Goal: Task Accomplishment & Management: Use online tool/utility

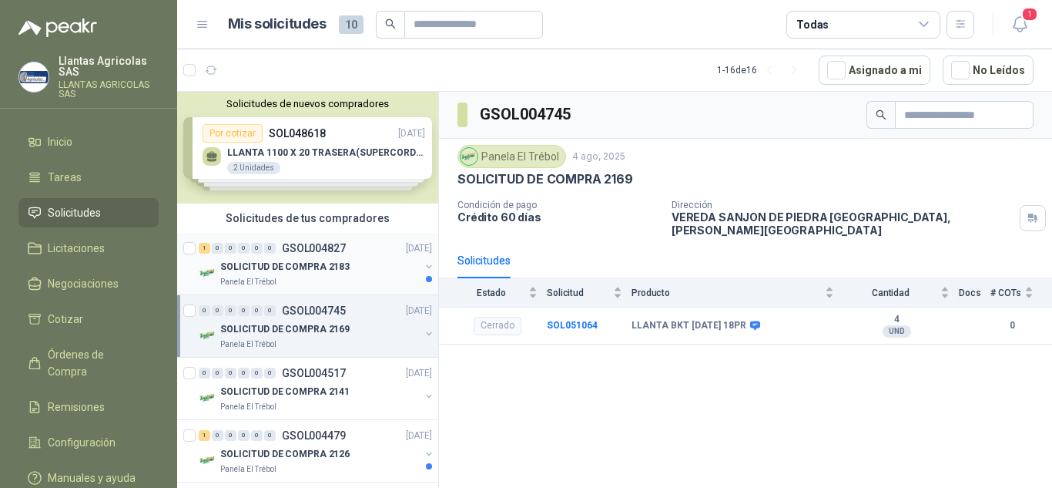
click at [344, 279] on div "Panela El Trébol" at bounding box center [320, 282] width 200 height 12
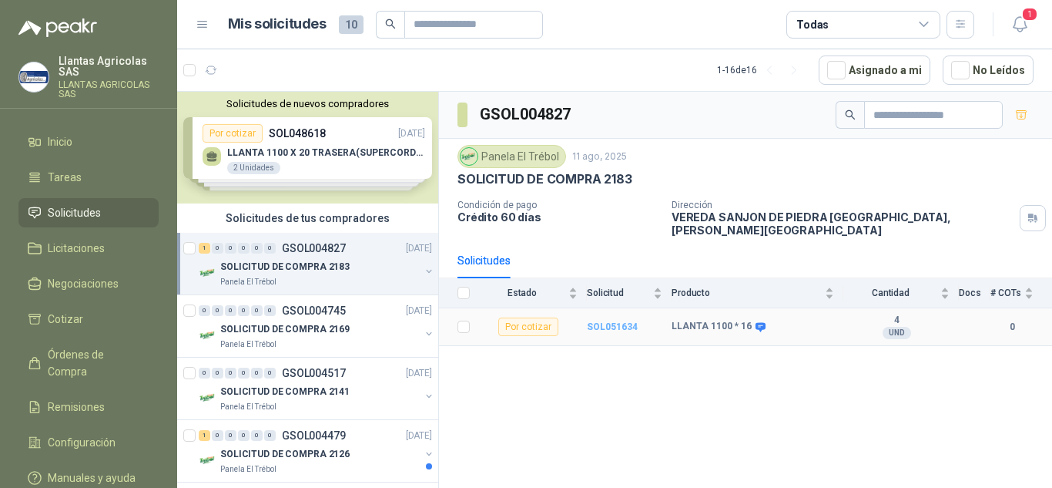
click at [618, 321] on b "SOL051634" at bounding box center [612, 326] width 51 height 11
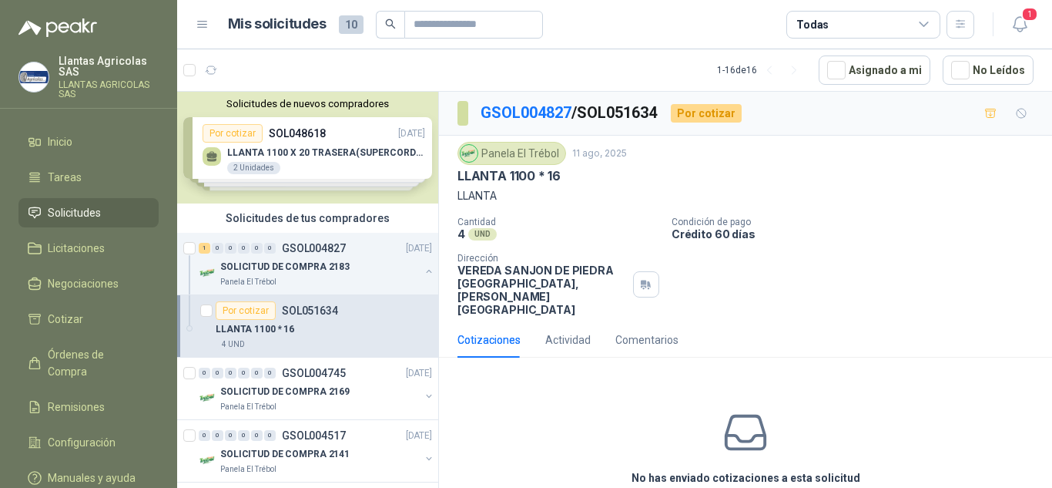
scroll to position [48, 0]
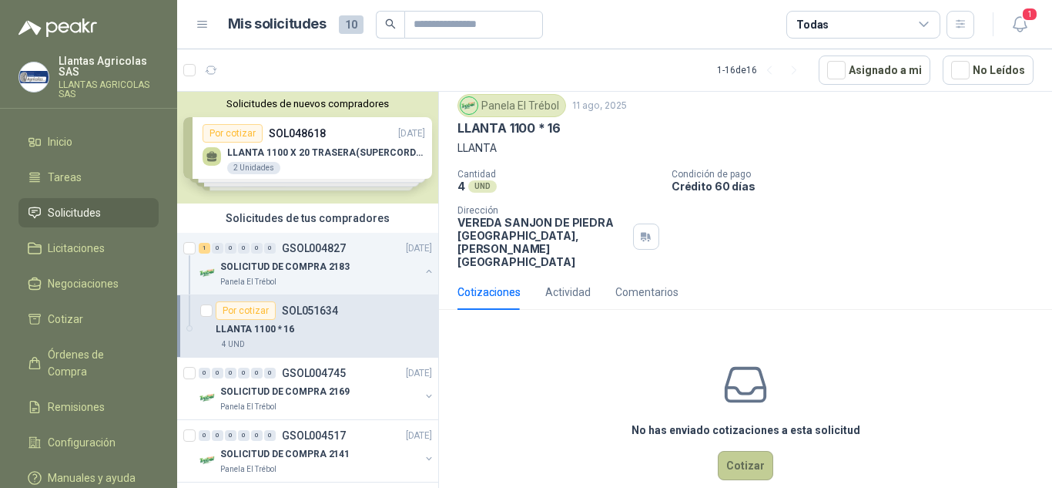
click at [740, 451] on button "Cotizar" at bounding box center [745, 465] width 55 height 29
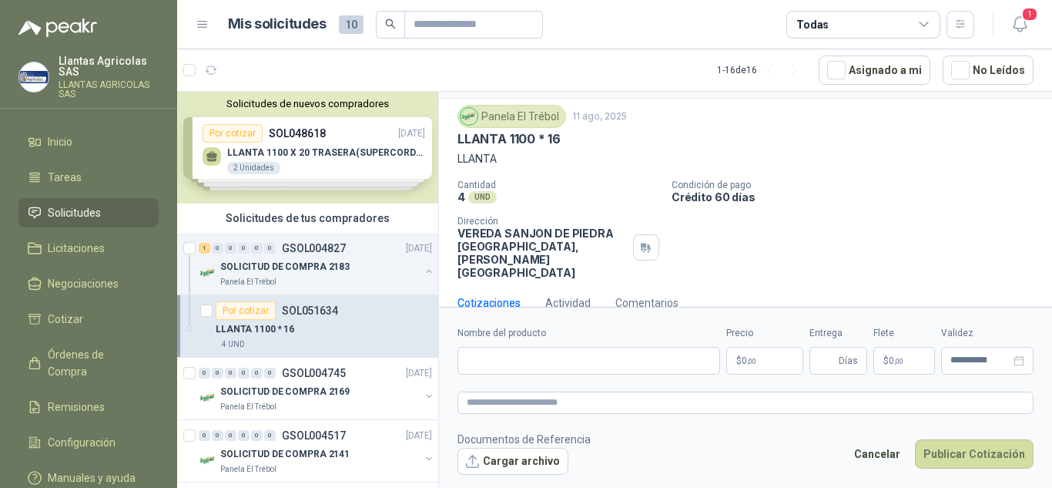
scroll to position [37, 0]
click at [580, 294] on div "Actividad" at bounding box center [567, 302] width 45 height 17
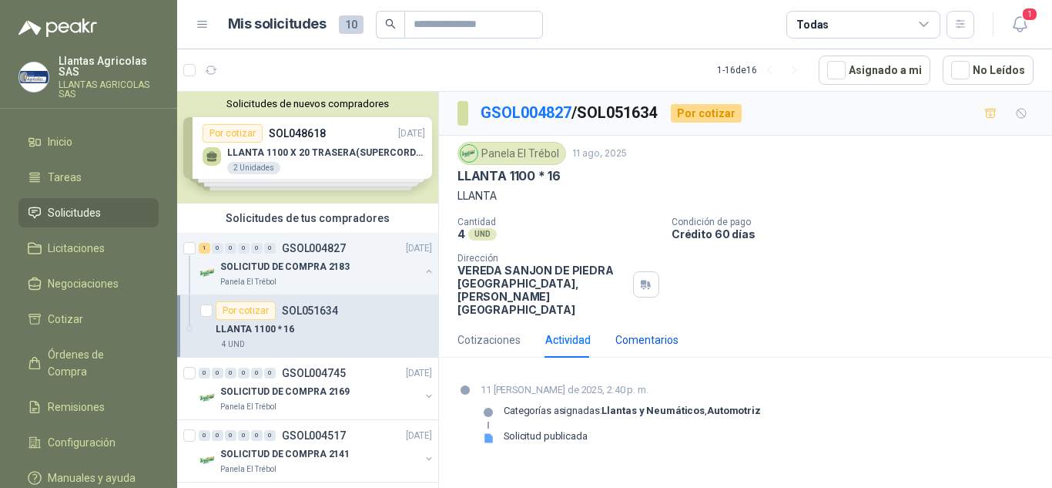
click at [649, 331] on div "Comentarios" at bounding box center [646, 339] width 63 height 17
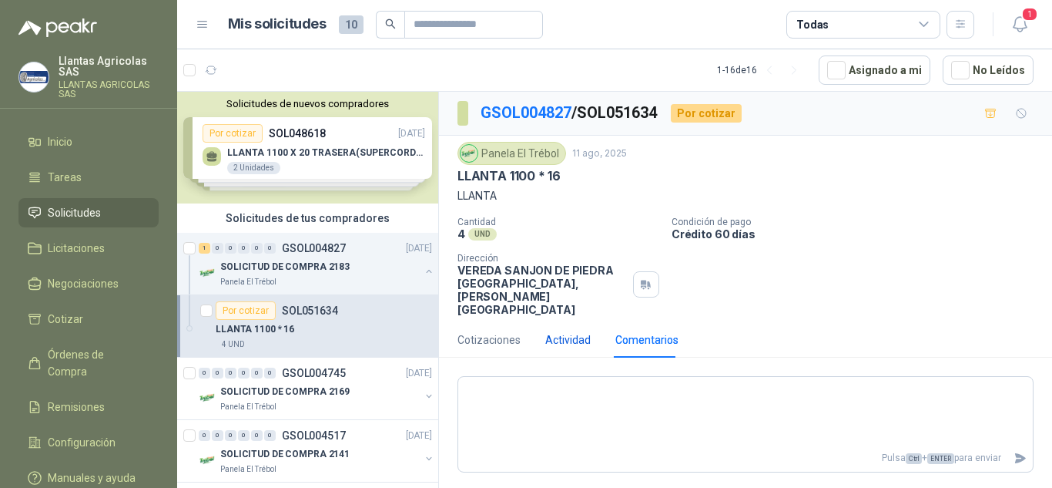
click at [586, 331] on div "Actividad" at bounding box center [567, 339] width 45 height 17
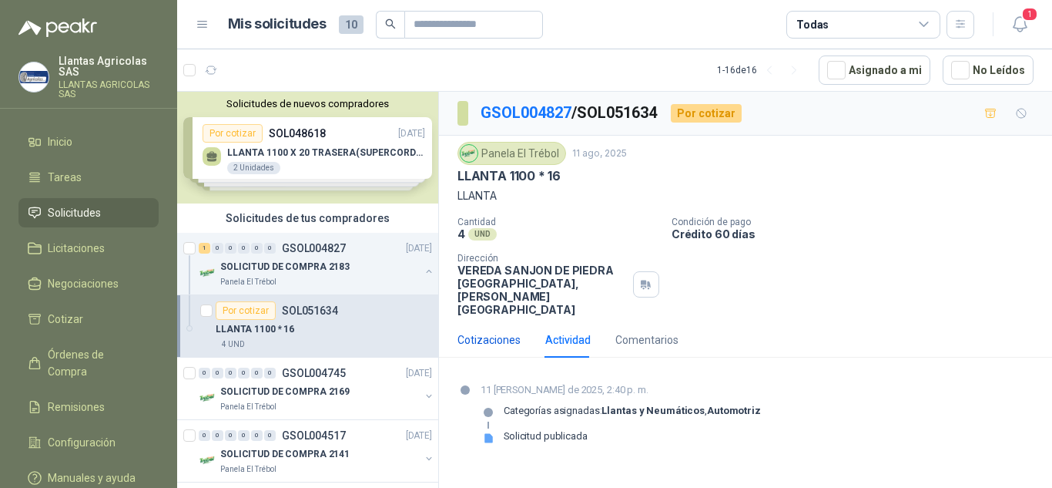
click at [496, 331] on div "Cotizaciones" at bounding box center [489, 339] width 63 height 17
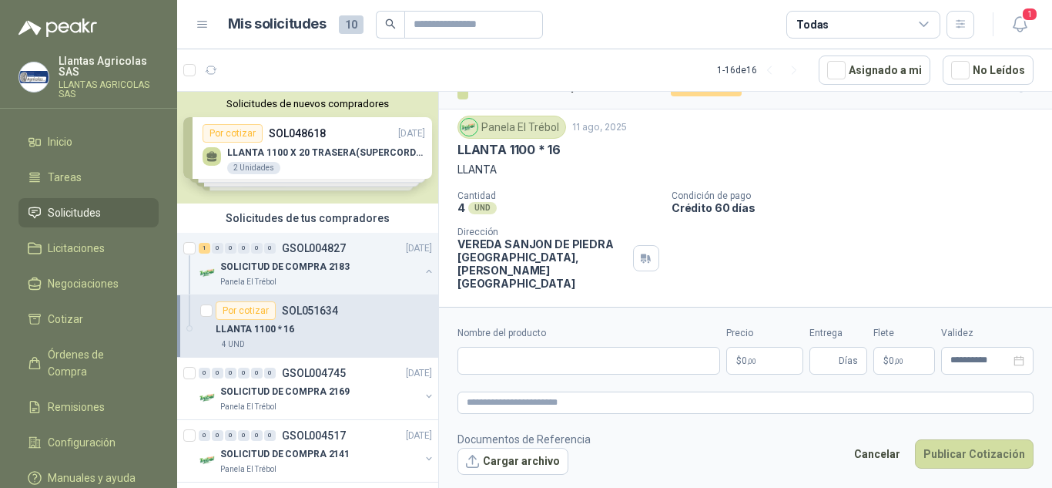
scroll to position [37, 0]
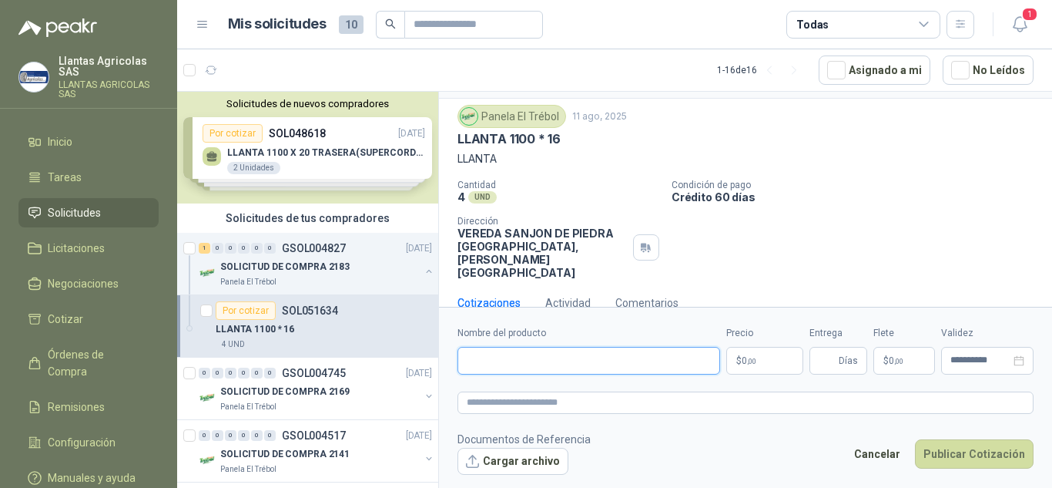
drag, startPoint x: 532, startPoint y: 352, endPoint x: 542, endPoint y: 357, distance: 11.0
click at [532, 352] on input "Nombre del producto" at bounding box center [589, 361] width 263 height 28
click at [527, 361] on input "Nombre del producto" at bounding box center [589, 361] width 263 height 28
paste input "**********"
type input "**********"
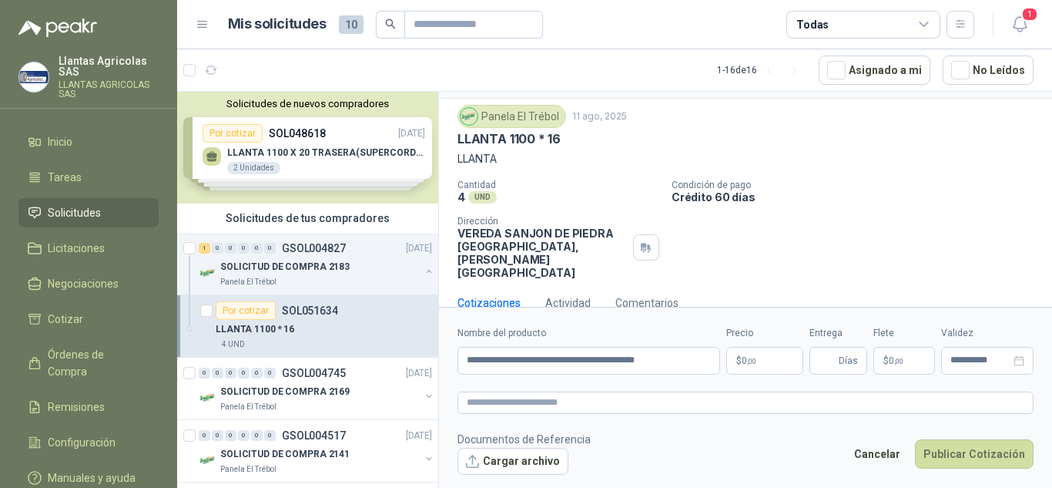
click at [776, 361] on p "$ 0 ,00" at bounding box center [764, 361] width 77 height 28
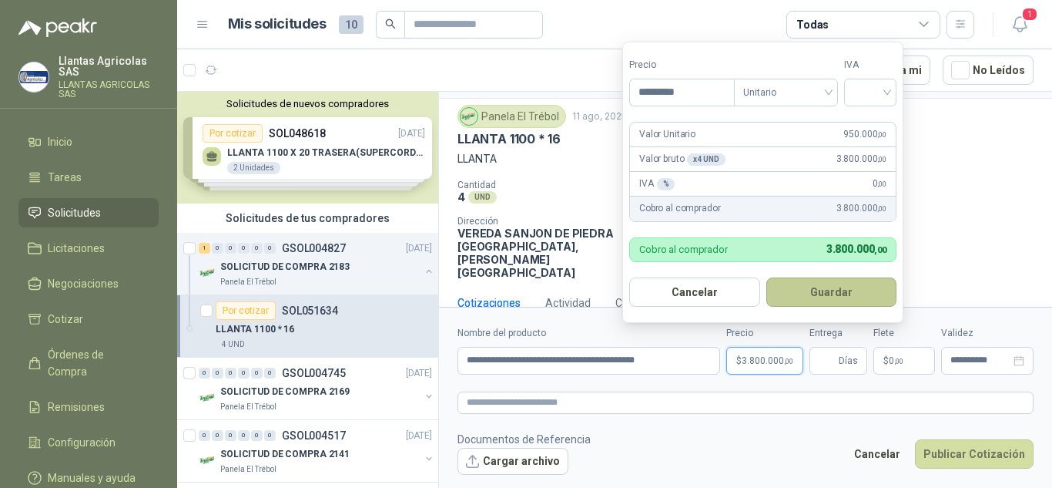
type input "*********"
click at [836, 297] on button "Guardar" at bounding box center [831, 291] width 131 height 29
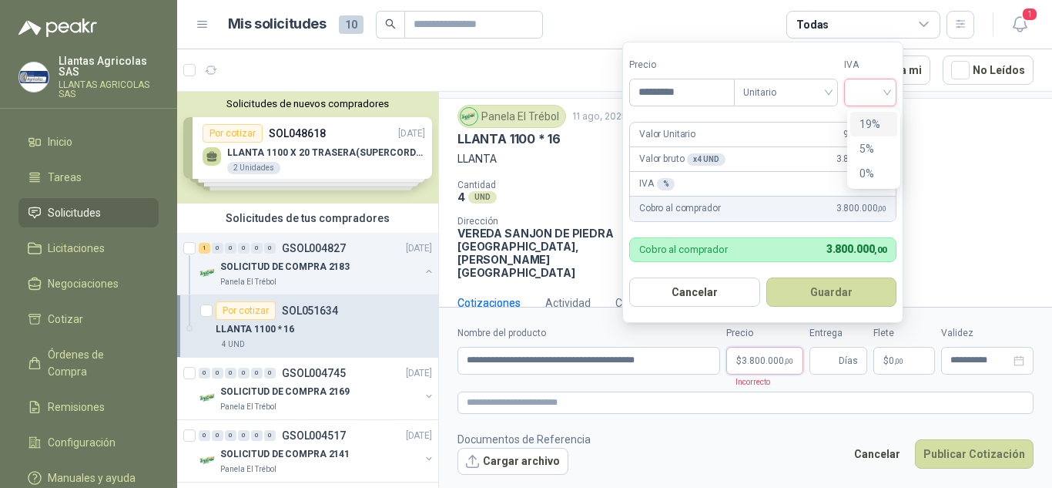
click at [891, 92] on div at bounding box center [870, 93] width 52 height 28
click at [866, 169] on div "0%" at bounding box center [874, 173] width 29 height 17
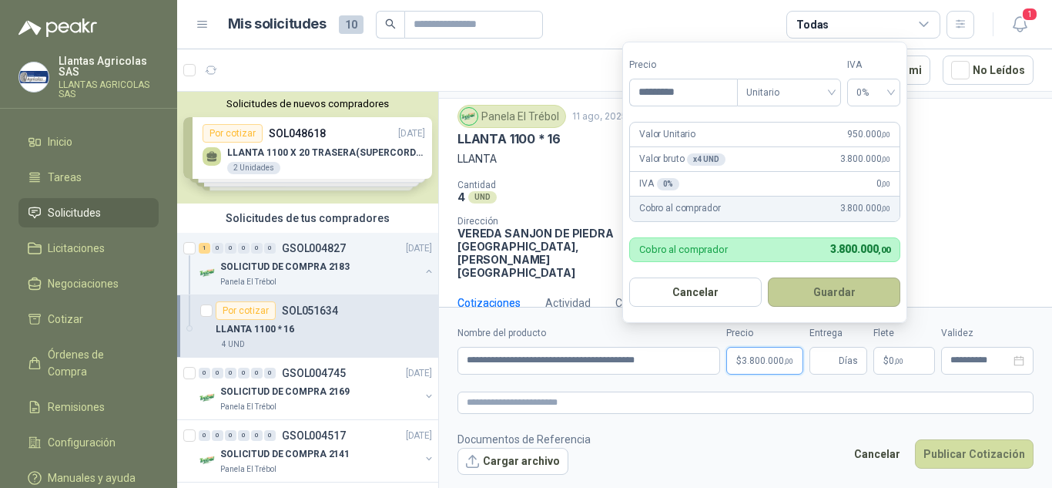
click at [850, 298] on button "Guardar" at bounding box center [834, 291] width 132 height 29
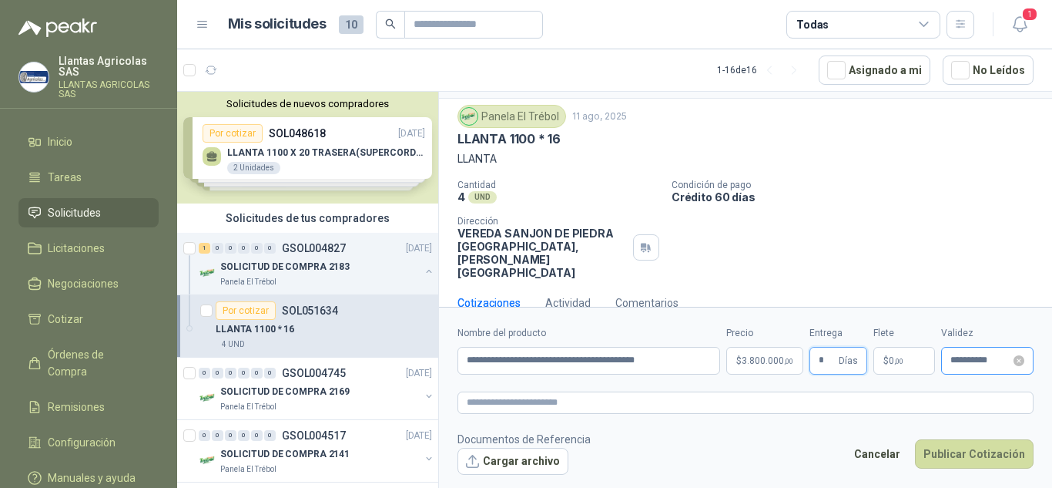
type input "*"
click at [997, 361] on input "**********" at bounding box center [981, 360] width 60 height 10
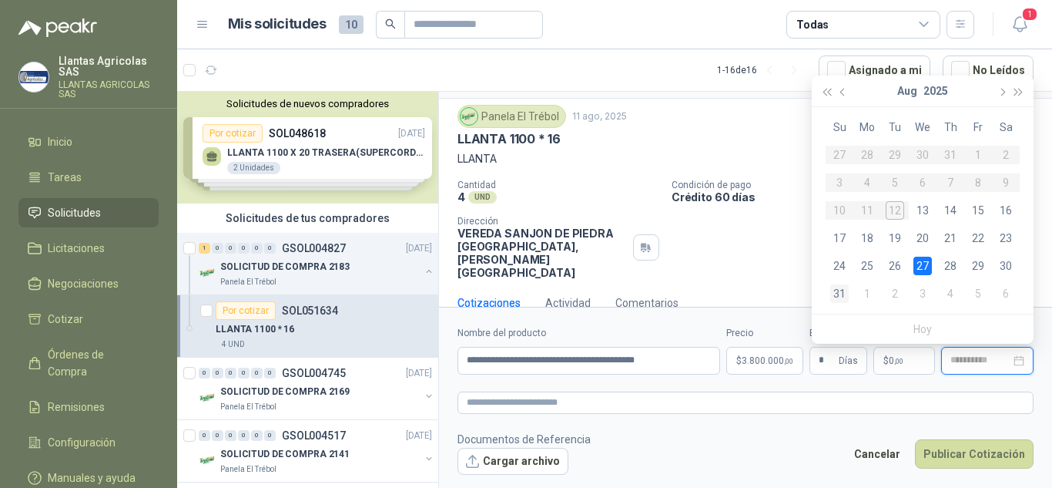
type input "**********"
click at [841, 299] on div "31" at bounding box center [839, 293] width 18 height 18
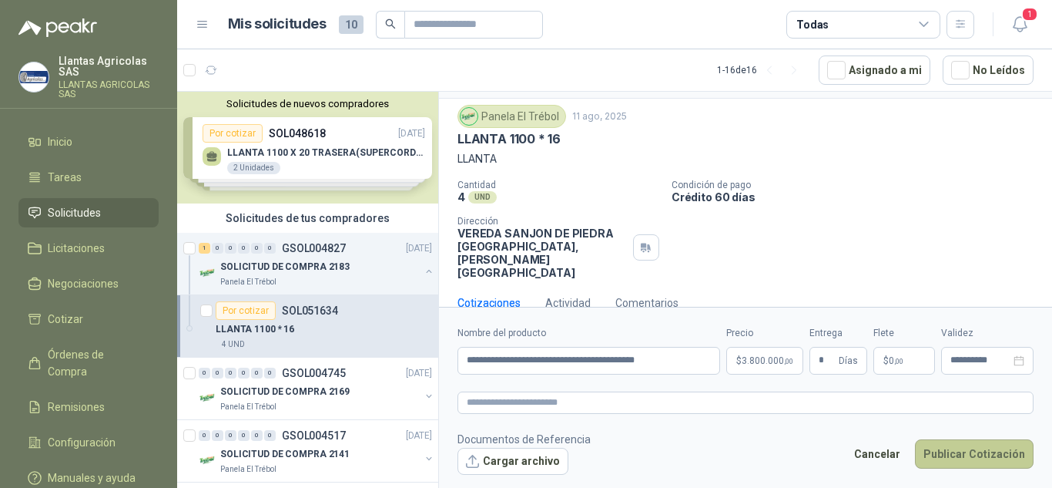
click at [970, 455] on button "Publicar Cotización" at bounding box center [974, 453] width 119 height 29
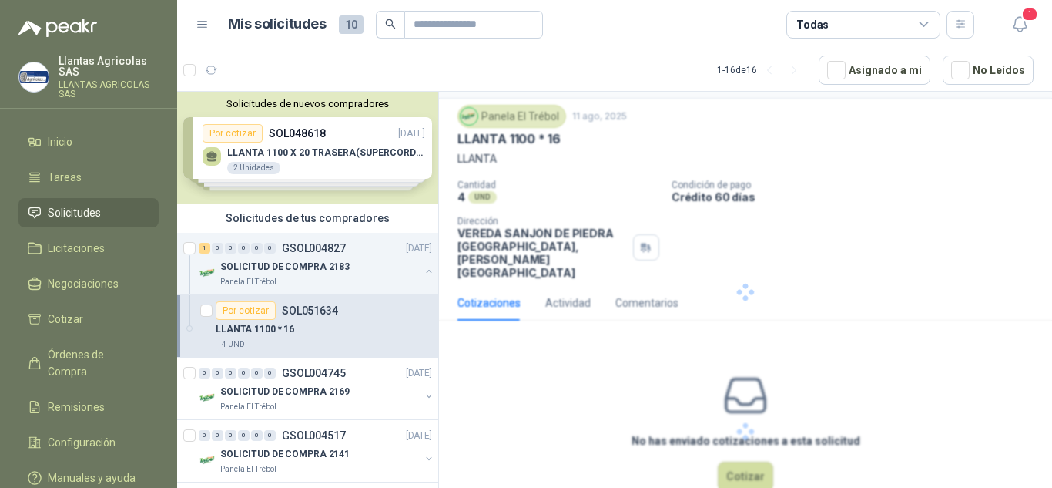
scroll to position [0, 0]
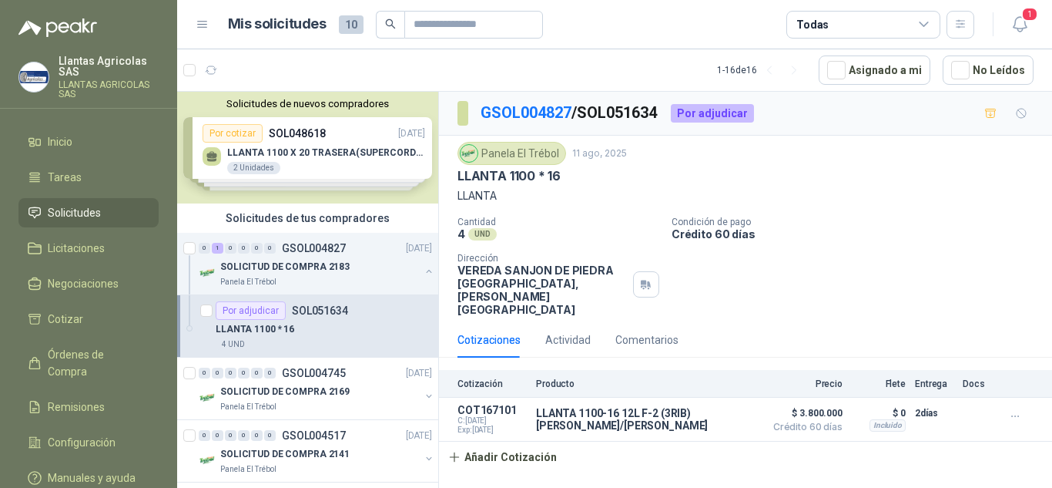
click at [352, 156] on div "Solicitudes de nuevos compradores Por cotizar SOL048618 [DATE] LLANTA 1100 X 20…" at bounding box center [307, 148] width 261 height 112
